Goal: Information Seeking & Learning: Learn about a topic

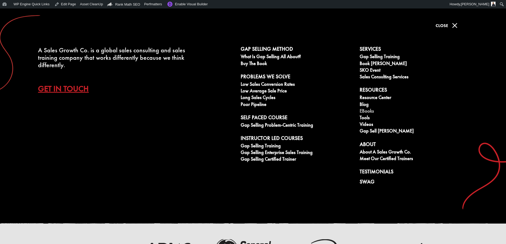
click at [365, 110] on link "eBooks" at bounding box center [415, 111] width 113 height 7
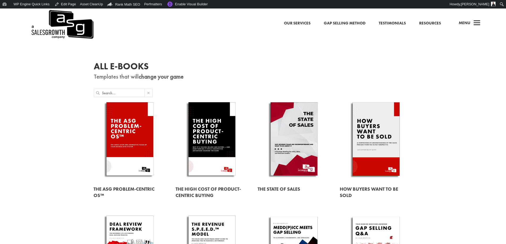
click at [287, 127] on link at bounding box center [293, 139] width 73 height 83
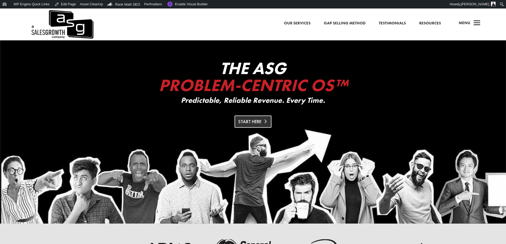
click at [239, 117] on link "Start Here" at bounding box center [252, 121] width 37 height 12
